Goal: Task Accomplishment & Management: Manage account settings

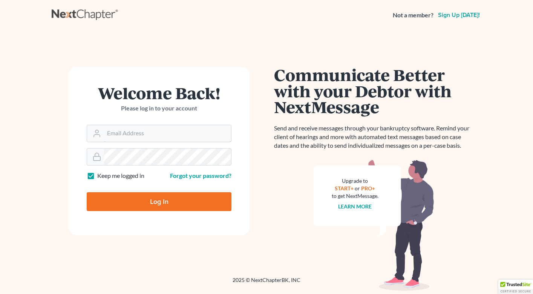
type input "[PERSON_NAME][EMAIL_ADDRESS][DOMAIN_NAME]"
click at [118, 198] on input "Log In" at bounding box center [159, 201] width 145 height 19
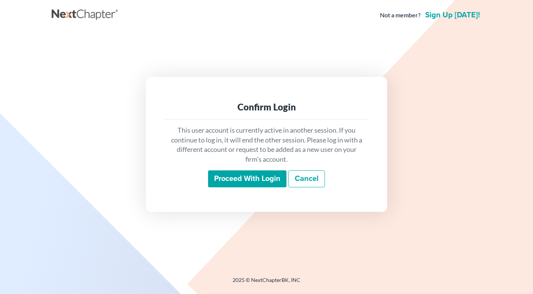
click at [254, 179] on input "Proceed with login" at bounding box center [247, 178] width 78 height 17
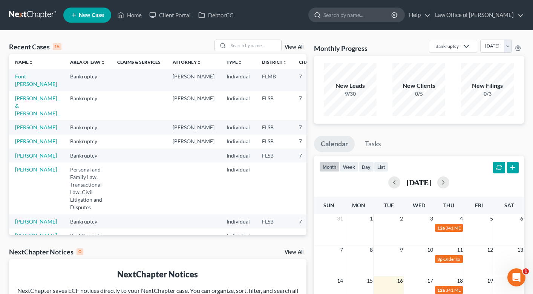
click at [352, 12] on input "search" at bounding box center [357, 15] width 69 height 14
click at [261, 45] on input "search" at bounding box center [254, 45] width 53 height 11
type input "pedro"
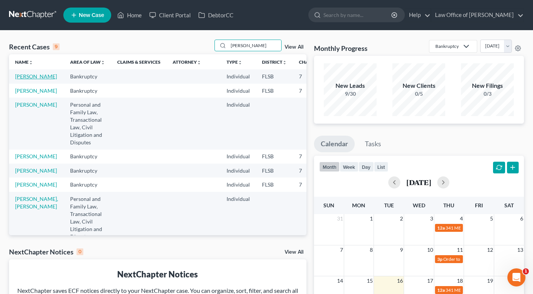
click at [22, 79] on link "Brito, Pedro" at bounding box center [36, 76] width 42 height 6
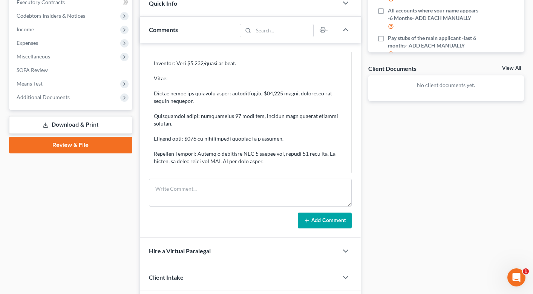
scroll to position [96, 0]
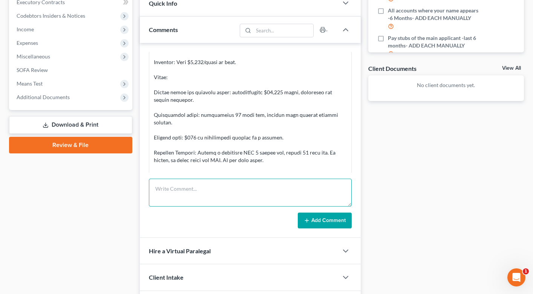
click at [219, 183] on textarea at bounding box center [250, 193] width 203 height 28
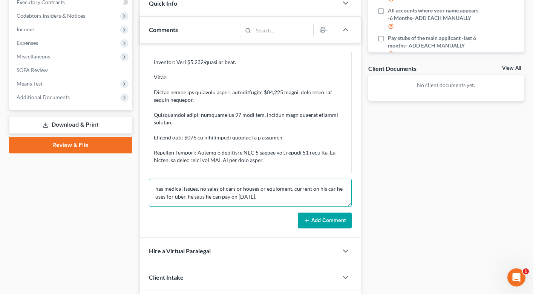
click at [277, 189] on textarea "has medical issues. no sales of cars or houses or equioment. current on his car…" at bounding box center [250, 193] width 203 height 28
click at [202, 198] on textarea "has medical issues. no sales of cars or houses or equipment. current on his car…" at bounding box center [250, 193] width 203 height 28
click at [271, 197] on textarea "has medical issues. no sales of cars or houses or equipment. current on his car…" at bounding box center [250, 193] width 203 height 28
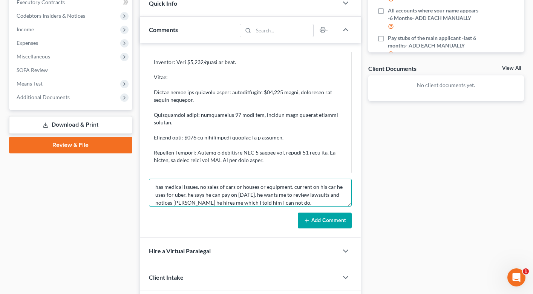
click at [179, 204] on textarea "has medical issues. no sales of cars or houses or equipment. current on his car…" at bounding box center [250, 193] width 203 height 28
type textarea "has medical issues. no sales of cars or houses or equipment. current on his car…"
click at [327, 225] on button "Add Comment" at bounding box center [325, 220] width 54 height 16
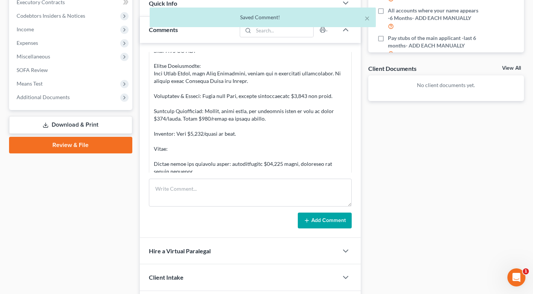
scroll to position [23, 0]
